Goal: Find contact information: Find contact information

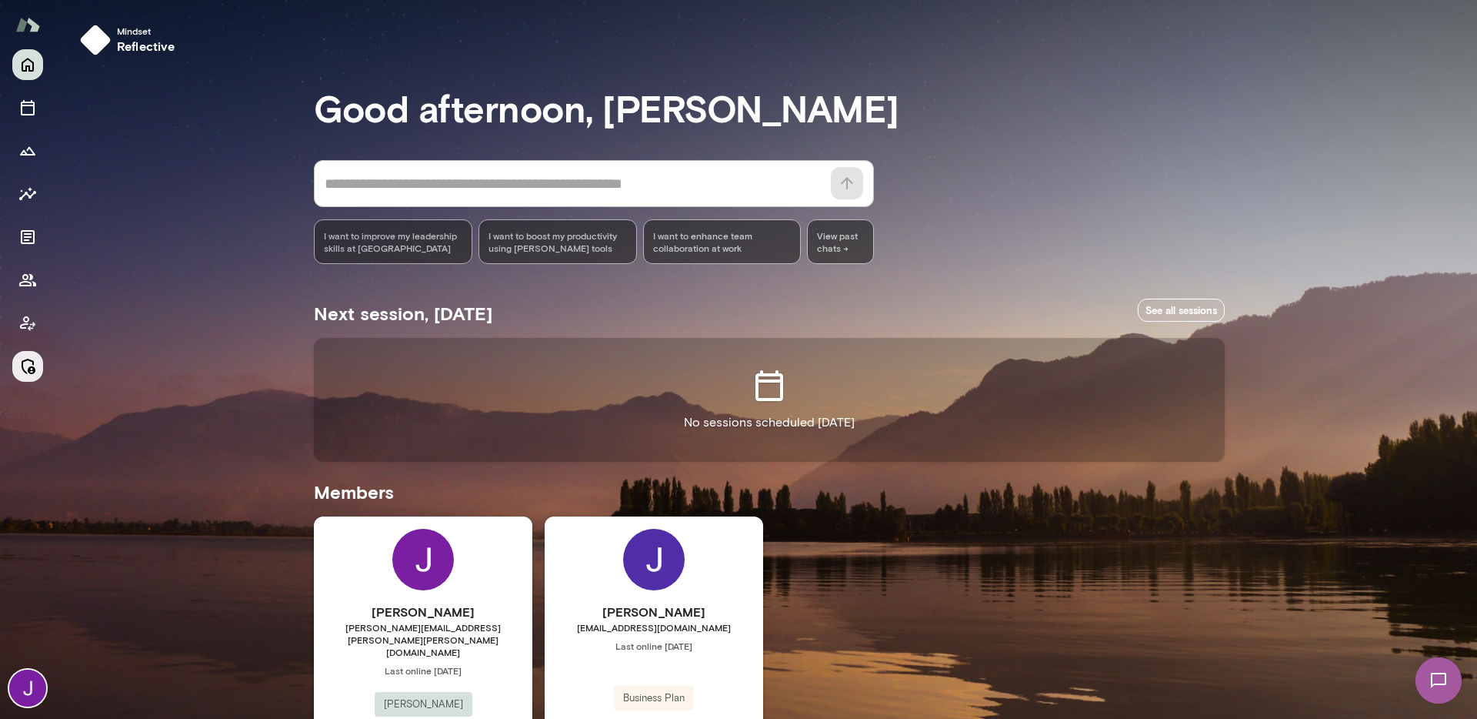
click at [21, 376] on button "Manage" at bounding box center [27, 366] width 31 height 31
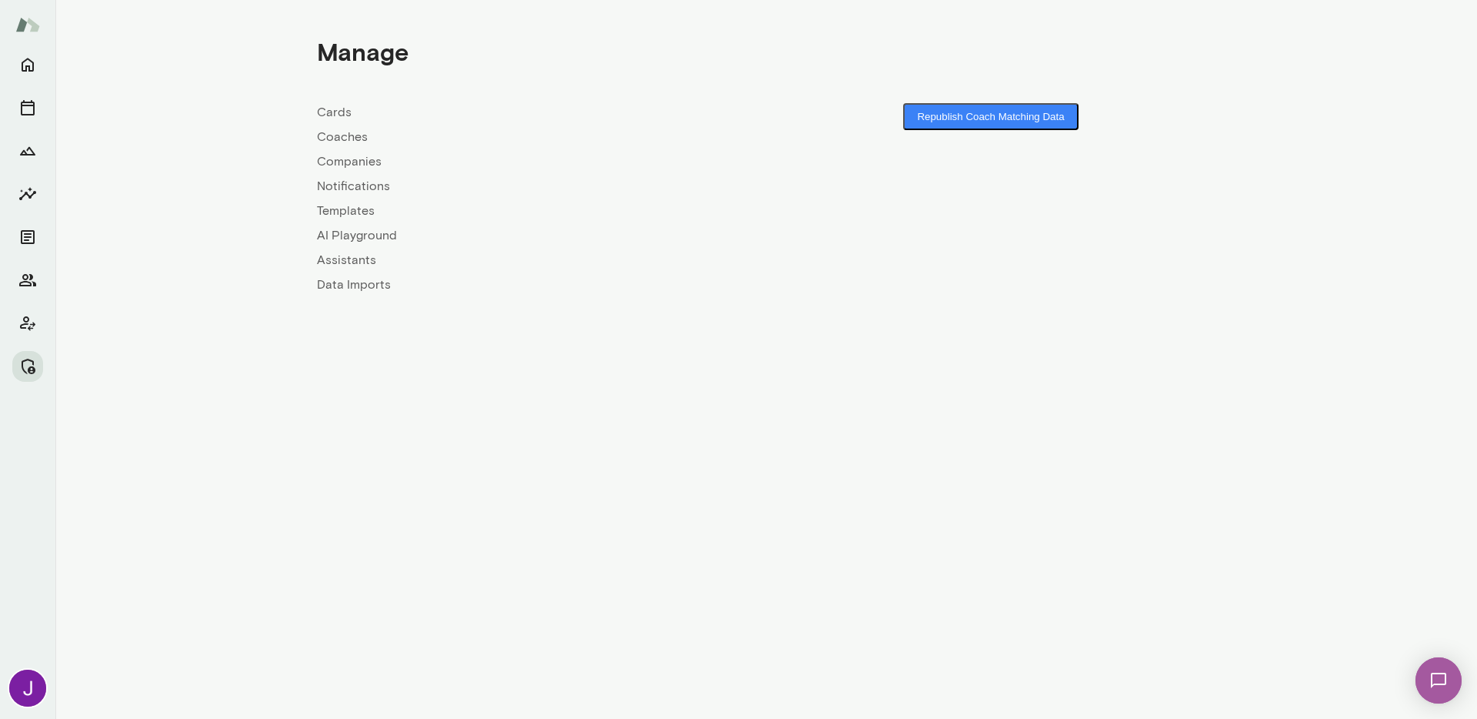
click at [325, 139] on link "Coaches" at bounding box center [541, 137] width 449 height 18
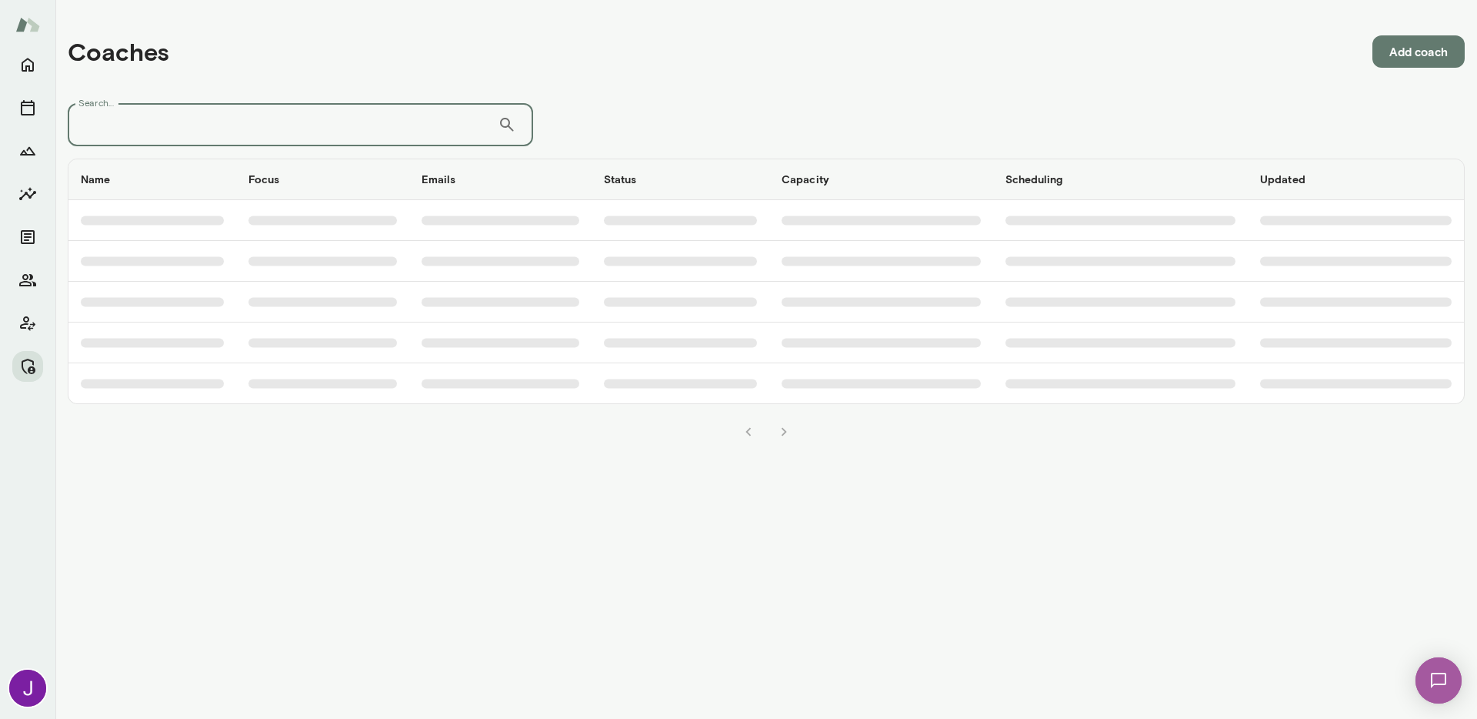
click at [308, 131] on input "Search..." at bounding box center [283, 124] width 430 height 43
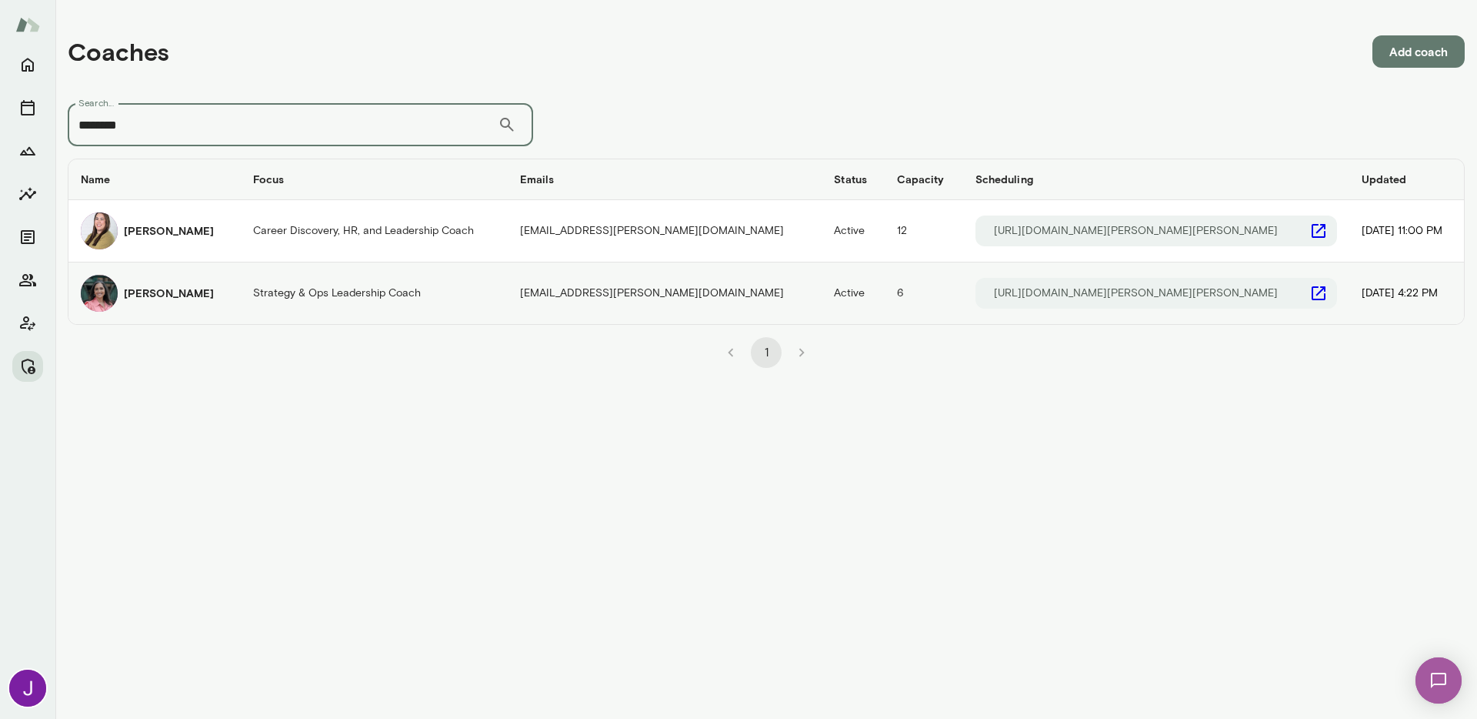
type input "********"
click at [97, 295] on img "coaches table" at bounding box center [99, 293] width 37 height 37
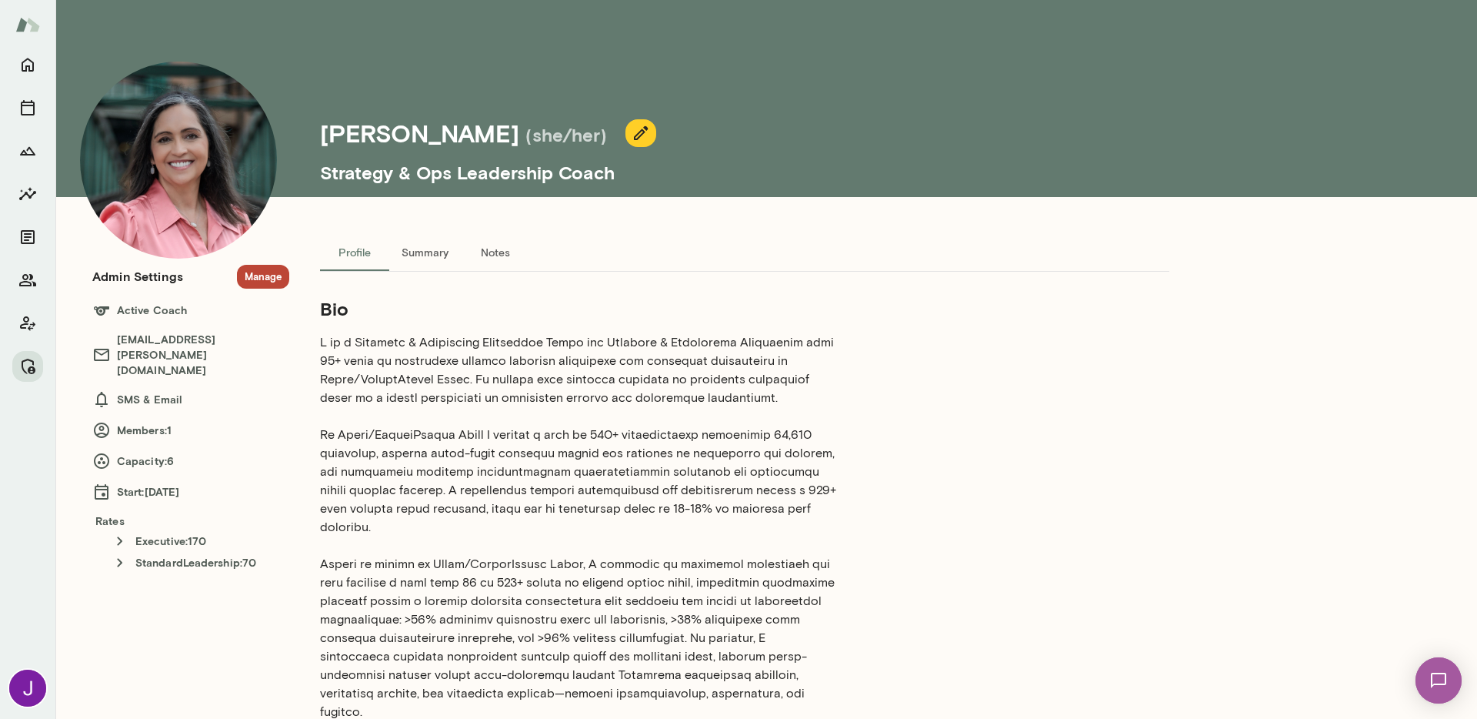
click at [270, 275] on button "Manage" at bounding box center [263, 277] width 52 height 24
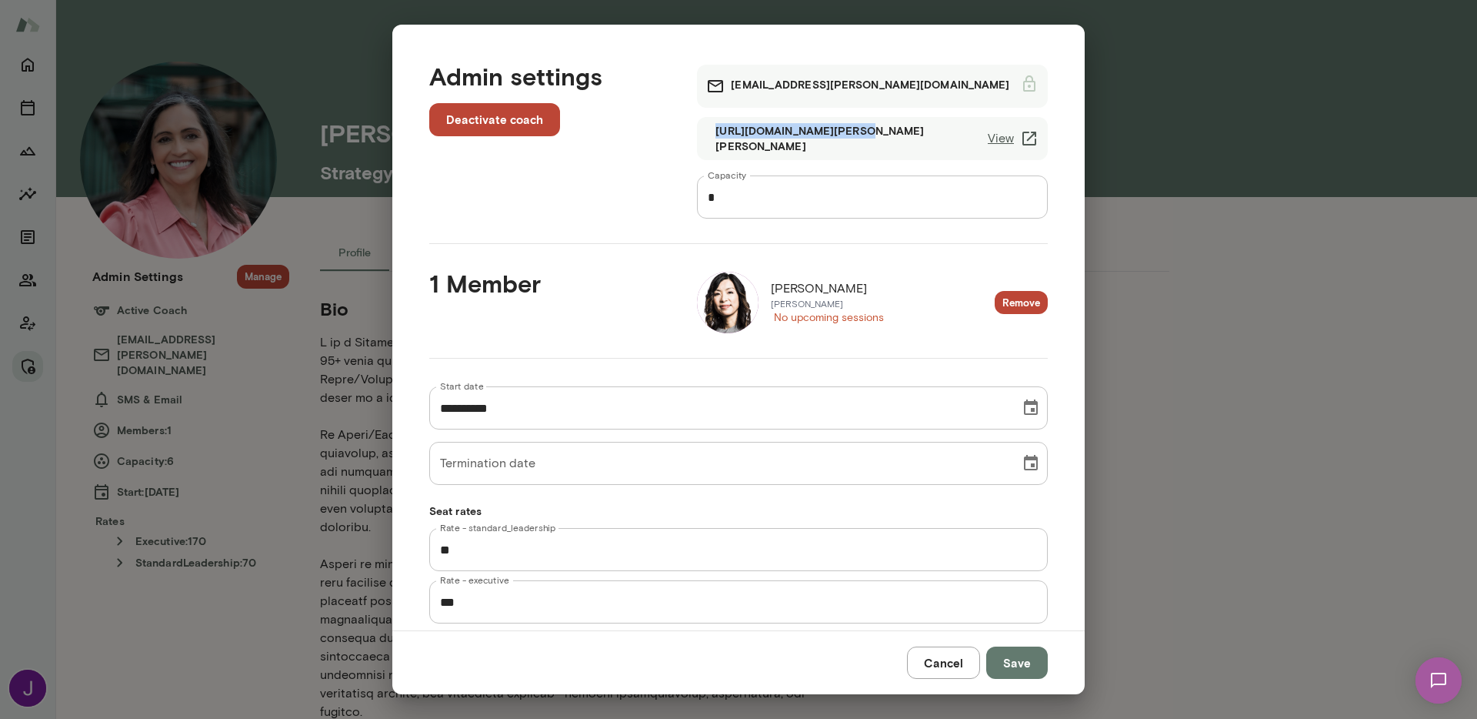
drag, startPoint x: 908, startPoint y: 140, endPoint x: 832, endPoint y: 140, distance: 75.4
click at [832, 140] on div "[URL][DOMAIN_NAME][PERSON_NAME][PERSON_NAME] View" at bounding box center [872, 138] width 351 height 43
drag, startPoint x: 814, startPoint y: 141, endPoint x: 877, endPoint y: 145, distance: 63.3
click at [878, 145] on h6 "[URL][DOMAIN_NAME][PERSON_NAME][PERSON_NAME]" at bounding box center [851, 138] width 272 height 31
drag, startPoint x: 839, startPoint y: 138, endPoint x: 895, endPoint y: 138, distance: 56.2
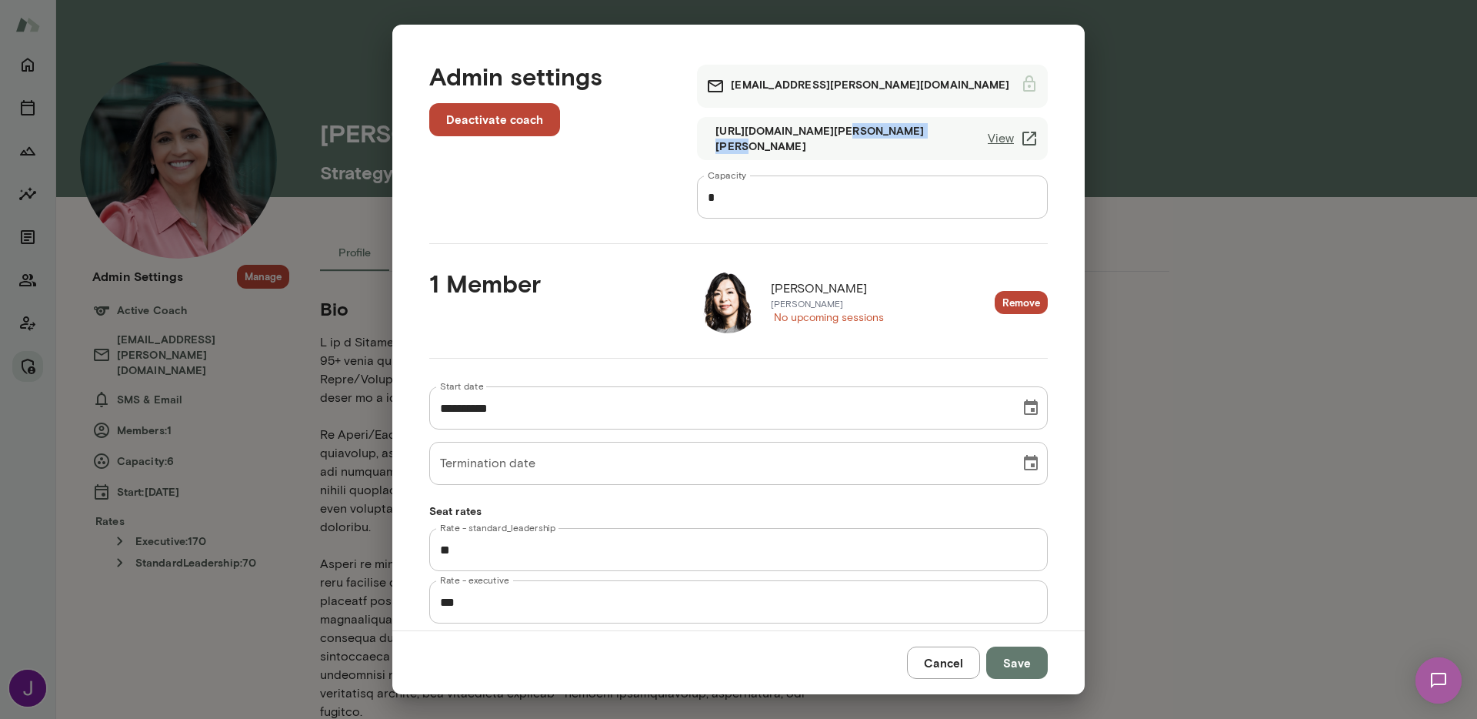
click at [895, 138] on h6 "[URL][DOMAIN_NAME][PERSON_NAME][PERSON_NAME]" at bounding box center [851, 138] width 272 height 31
copy h6 "[PERSON_NAME]"
click at [990, 138] on link "View" at bounding box center [1013, 138] width 51 height 18
